Goal: Find specific page/section: Find specific page/section

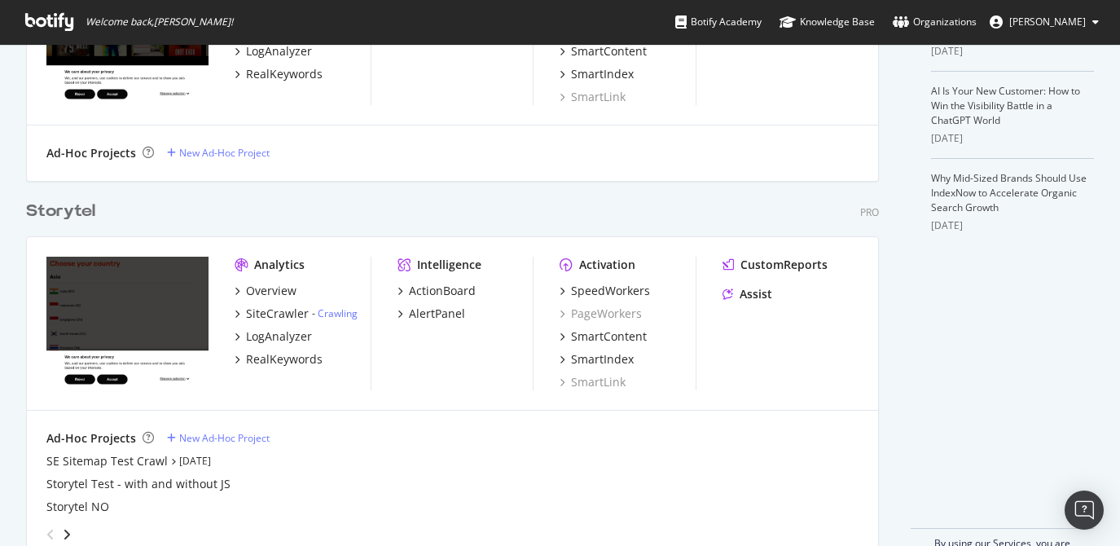
scroll to position [500, 0]
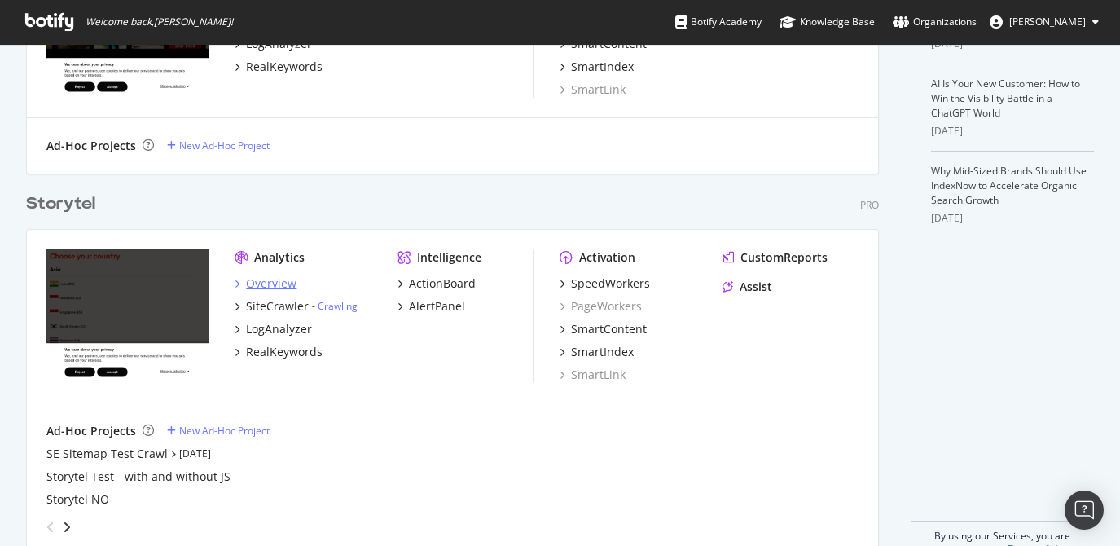
click at [278, 282] on div "Overview" at bounding box center [271, 283] width 50 height 16
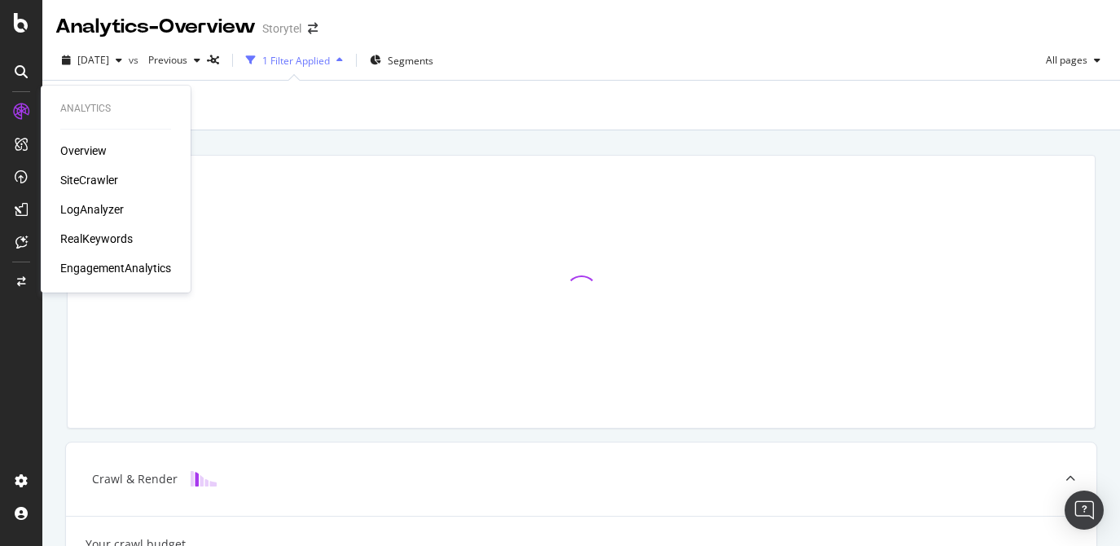
click at [87, 177] on div "SiteCrawler" at bounding box center [89, 180] width 58 height 16
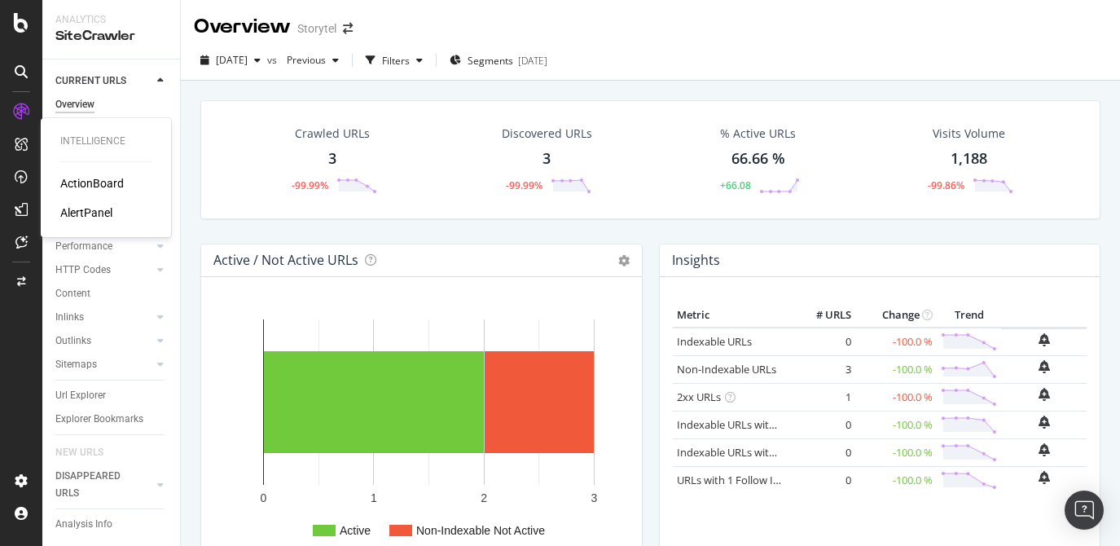
click at [74, 184] on div "ActionBoard" at bounding box center [92, 183] width 64 height 16
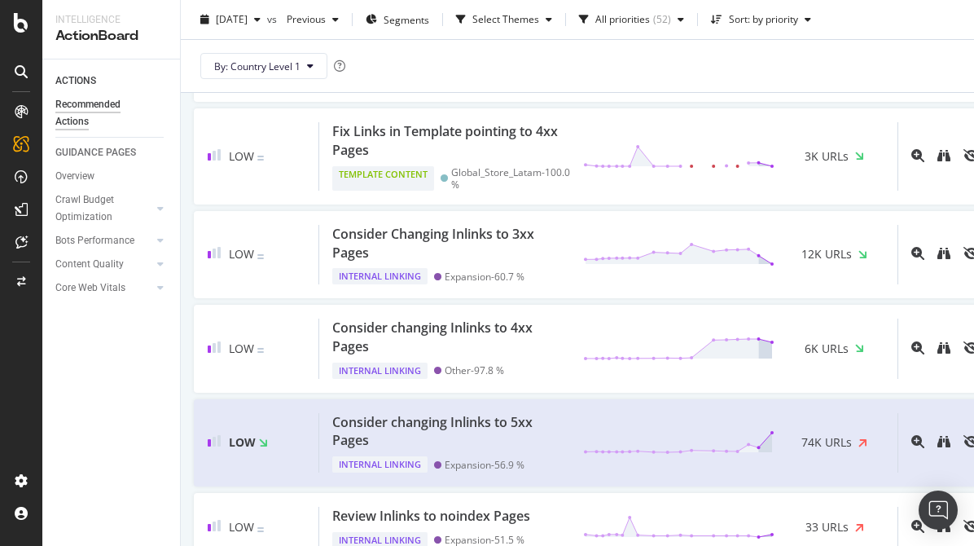
scroll to position [2784, 0]
